Goal: Task Accomplishment & Management: Manage account settings

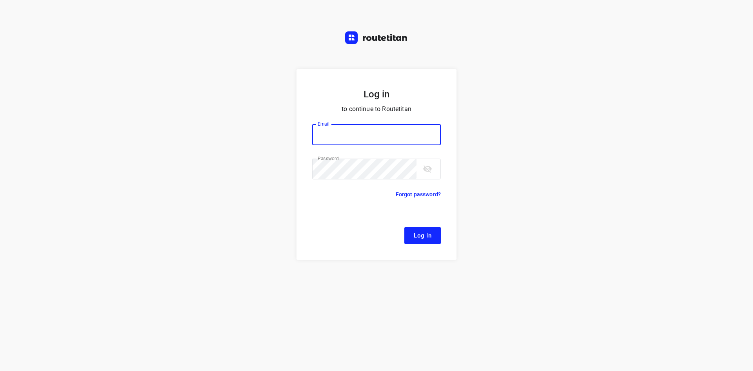
type input "[EMAIL_ADDRESS][DOMAIN_NAME]"
click at [406, 229] on button "Log In" at bounding box center [422, 235] width 36 height 17
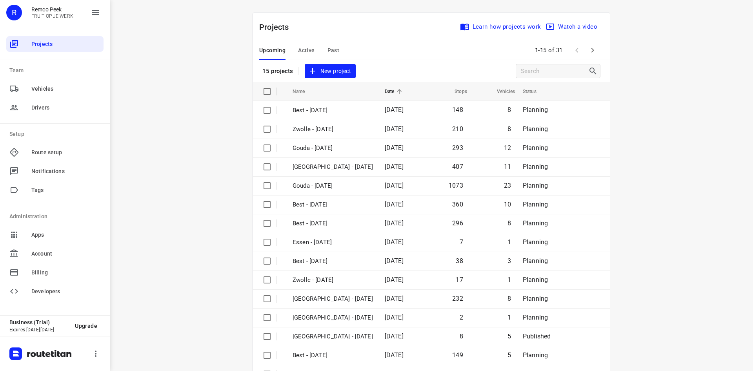
click at [311, 46] on span "Active" at bounding box center [306, 51] width 16 height 10
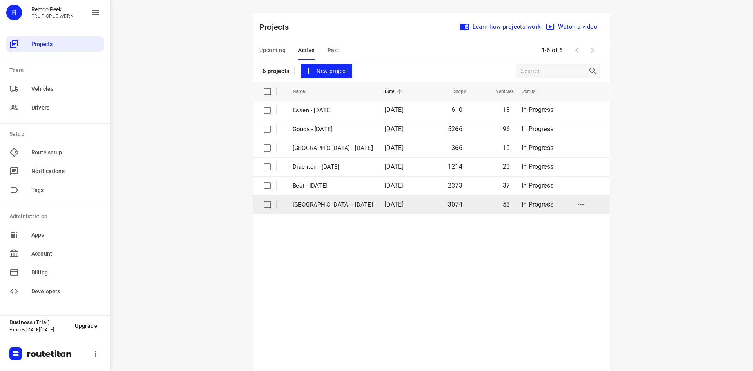
click at [315, 202] on p "[GEOGRAPHIC_DATA] - [DATE]" at bounding box center [333, 204] width 80 height 9
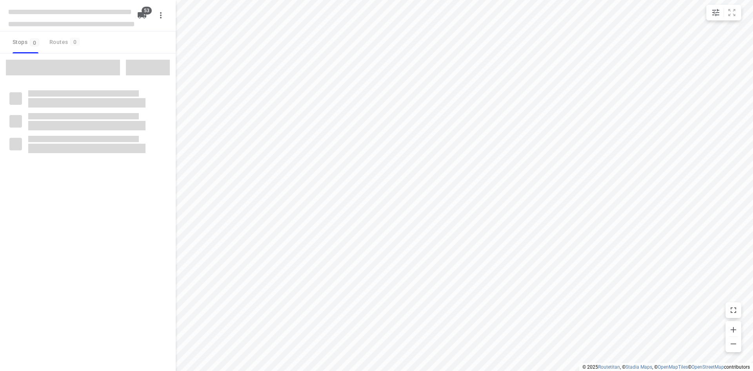
checkbox input "true"
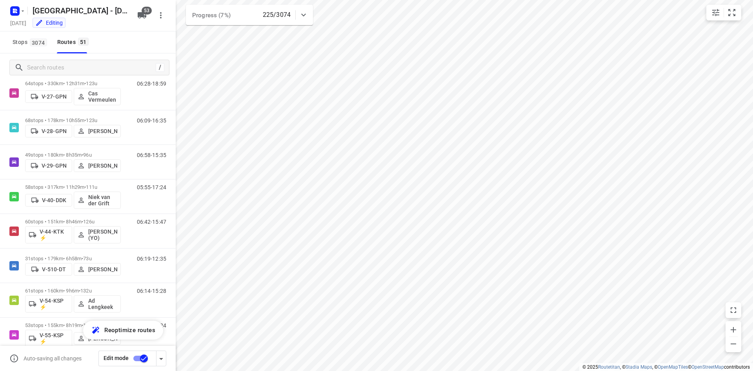
scroll to position [538, 0]
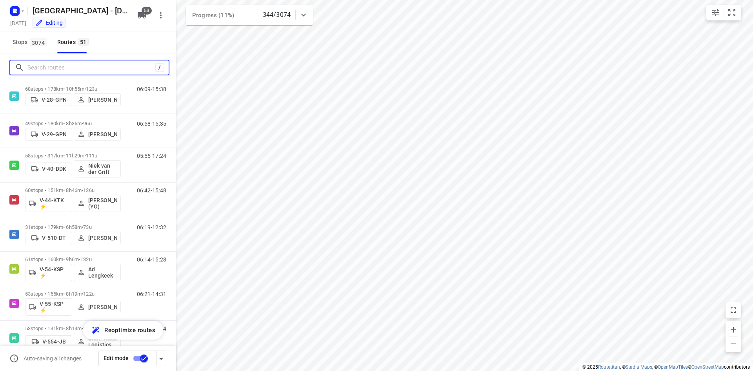
click at [98, 67] on input "Search routes" at bounding box center [91, 68] width 128 height 12
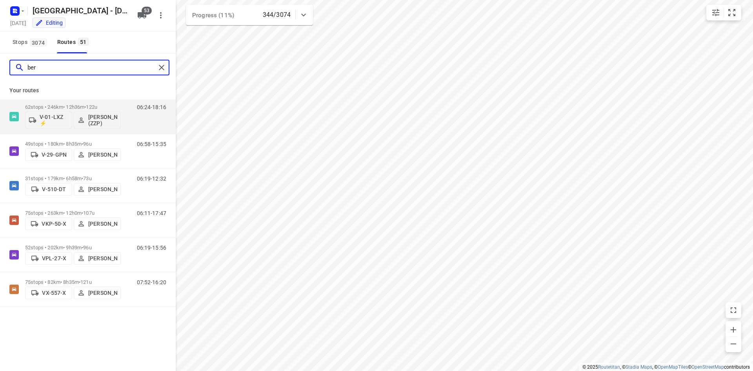
scroll to position [0, 0]
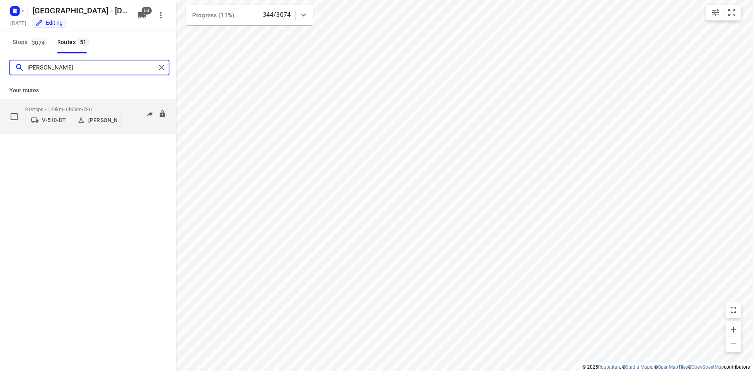
type input "[PERSON_NAME]"
click at [99, 114] on button "[PERSON_NAME]" at bounding box center [97, 120] width 47 height 13
click at [83, 106] on span "•" at bounding box center [83, 109] width 2 height 6
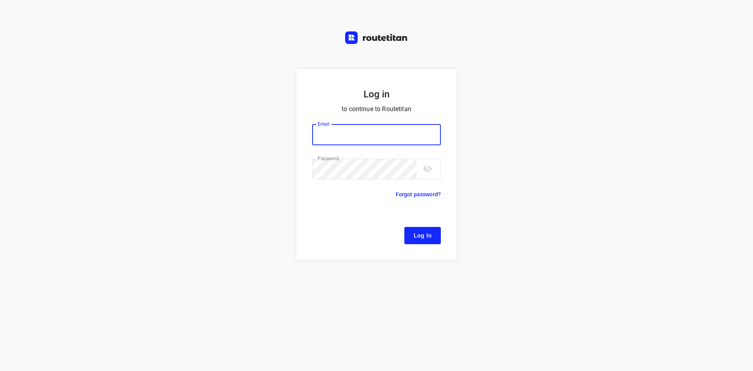
type input "[EMAIL_ADDRESS][DOMAIN_NAME]"
click at [409, 229] on button "Log In" at bounding box center [422, 235] width 36 height 17
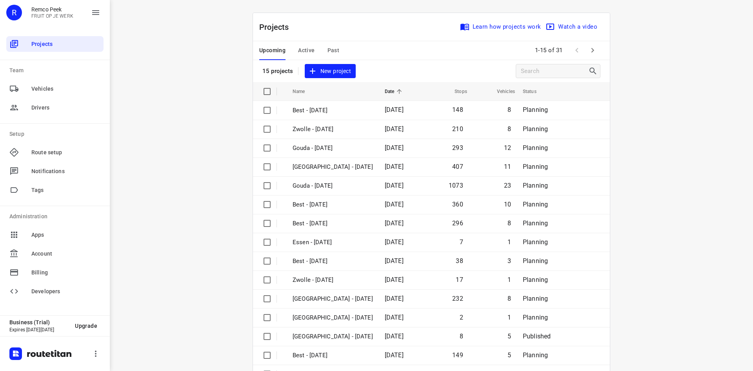
click at [310, 47] on span "Active" at bounding box center [306, 51] width 16 height 10
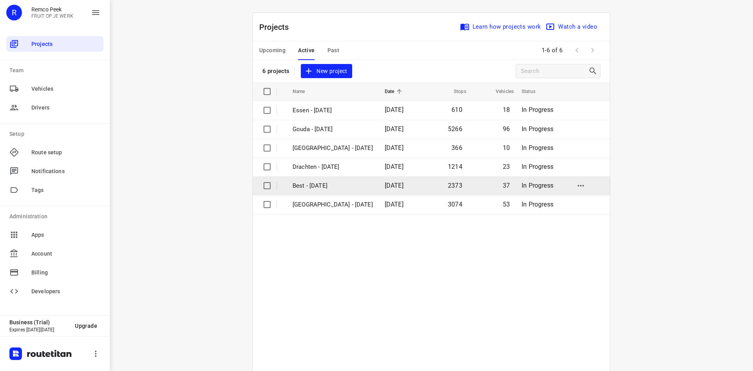
click at [318, 188] on p "Best - [DATE]" at bounding box center [333, 185] width 80 height 9
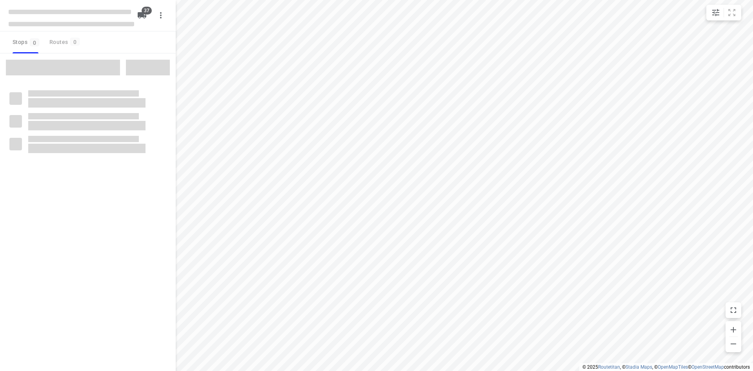
checkbox input "true"
